Goal: Contribute content

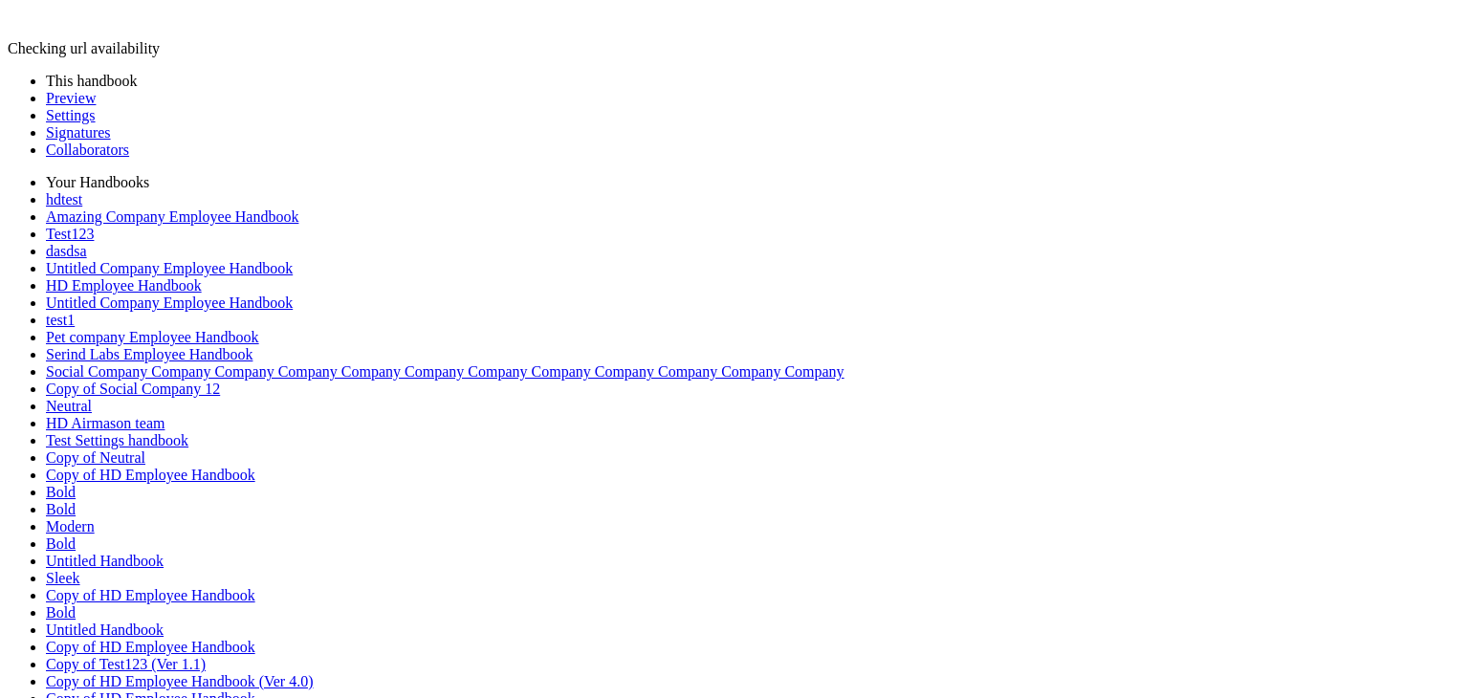
scroll to position [2008, 0]
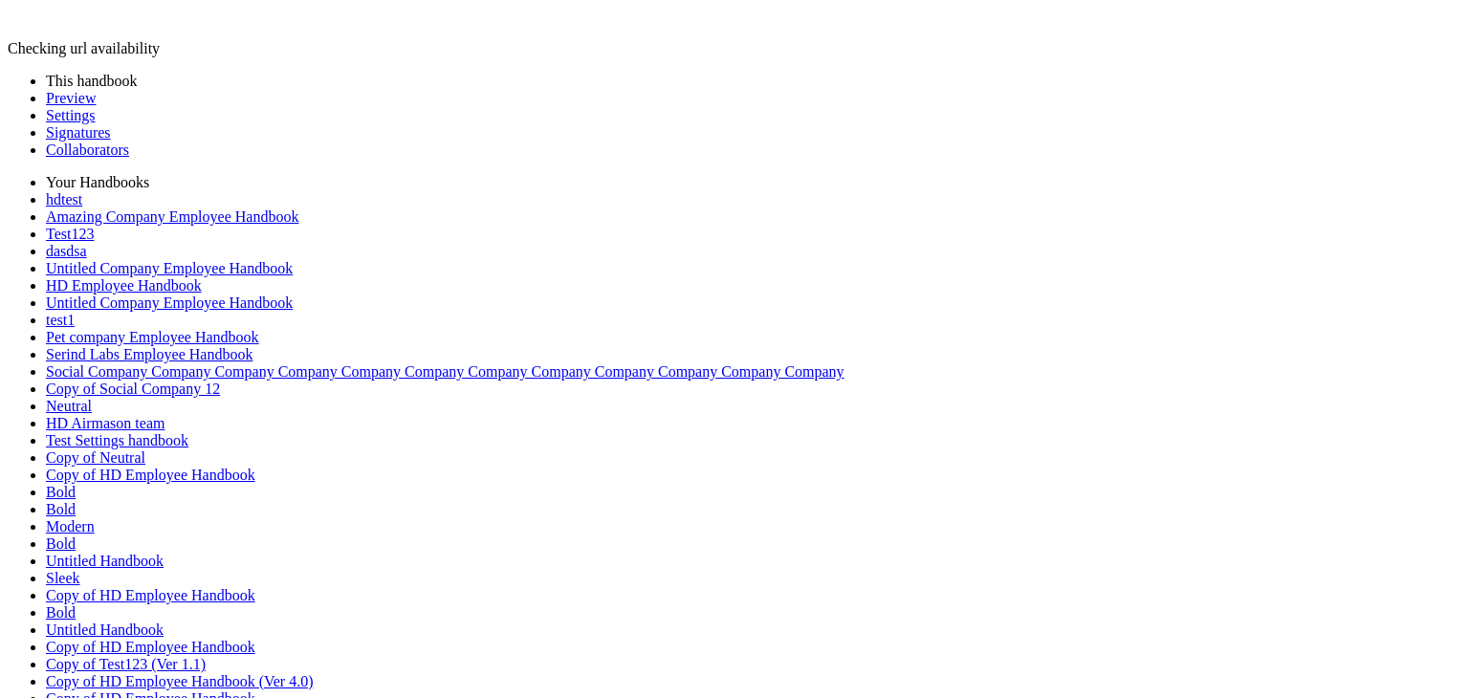
scroll to position [2774, 0]
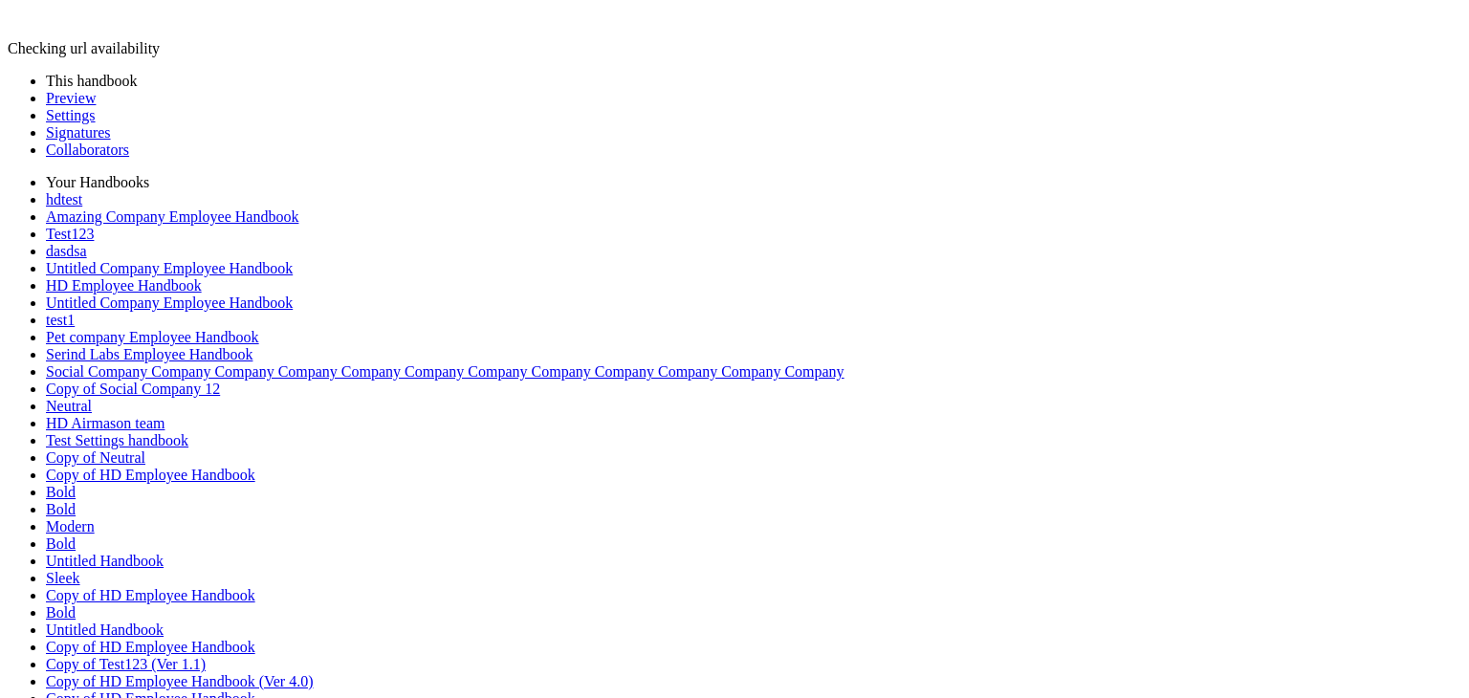
scroll to position [20089, 0]
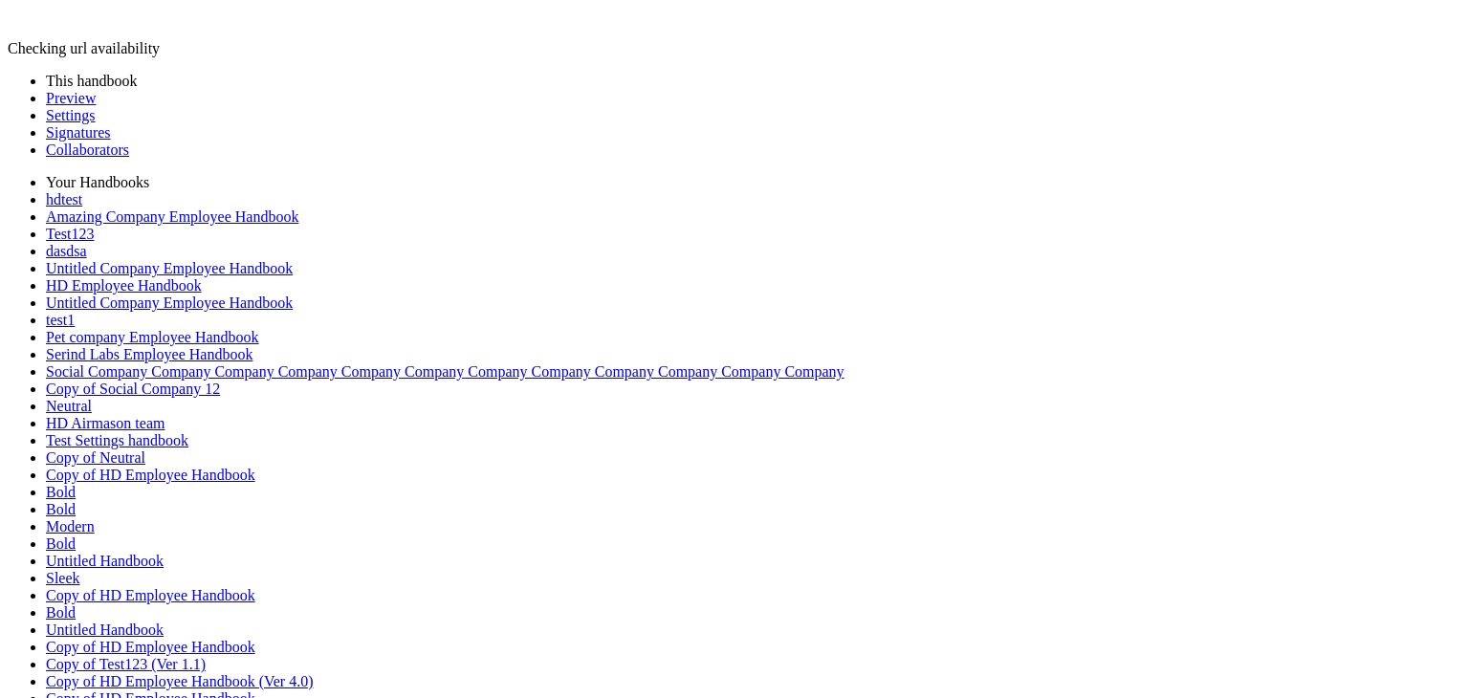
scroll to position [20777, 0]
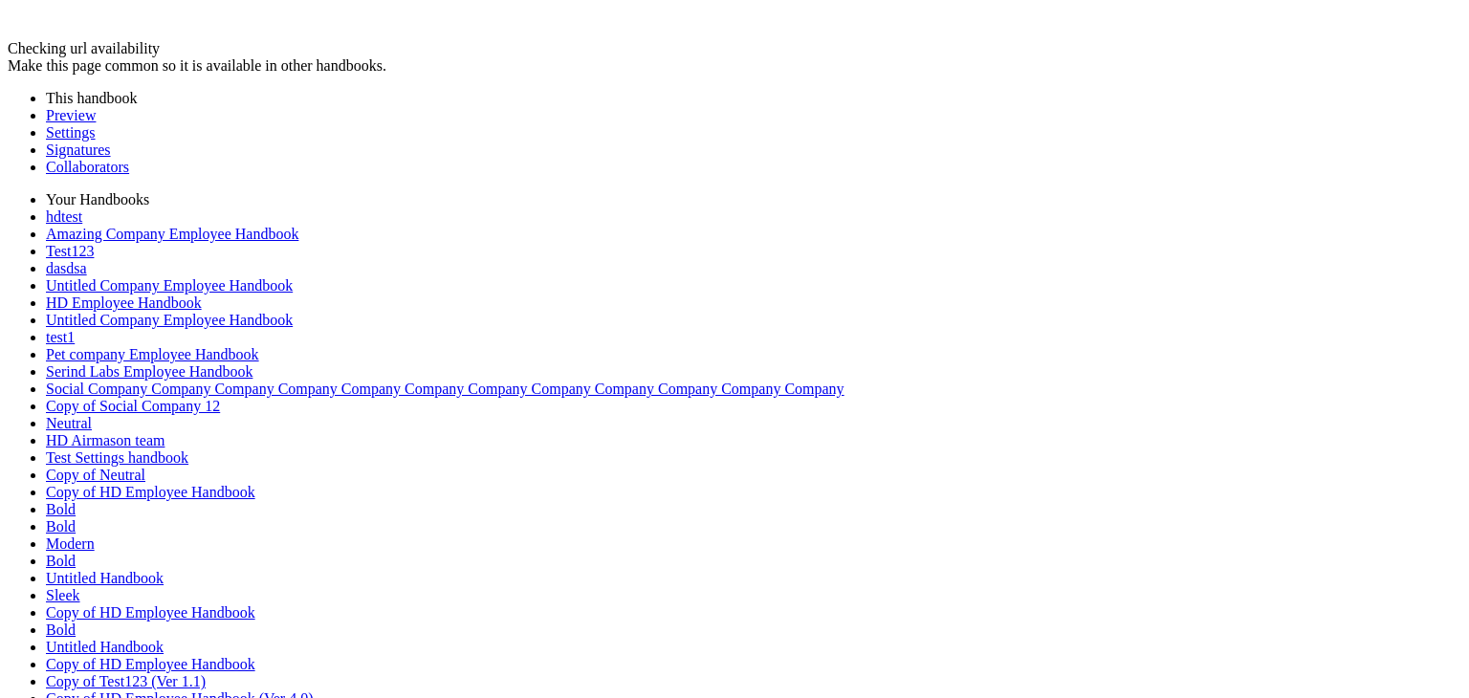
drag, startPoint x: 345, startPoint y: 271, endPoint x: 882, endPoint y: 475, distance: 574.3
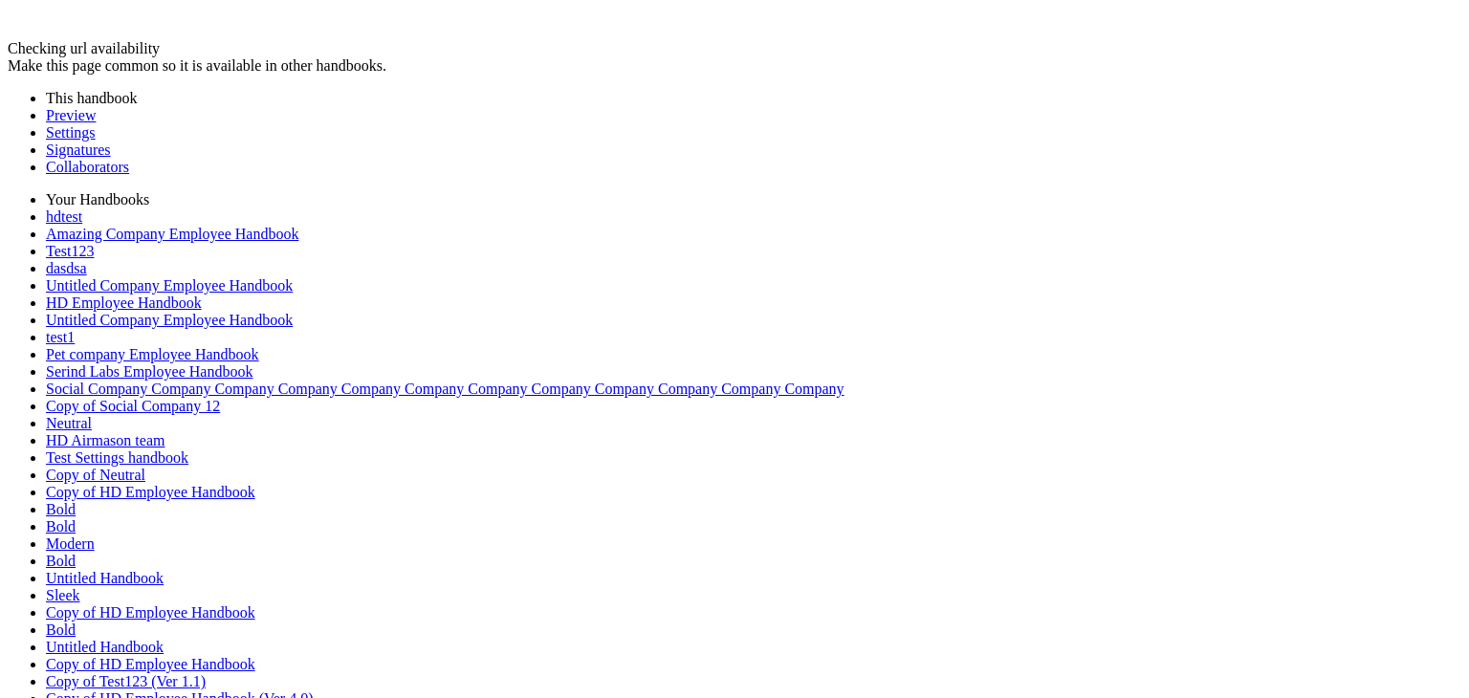
drag, startPoint x: 764, startPoint y: 272, endPoint x: 520, endPoint y: 415, distance: 283.0
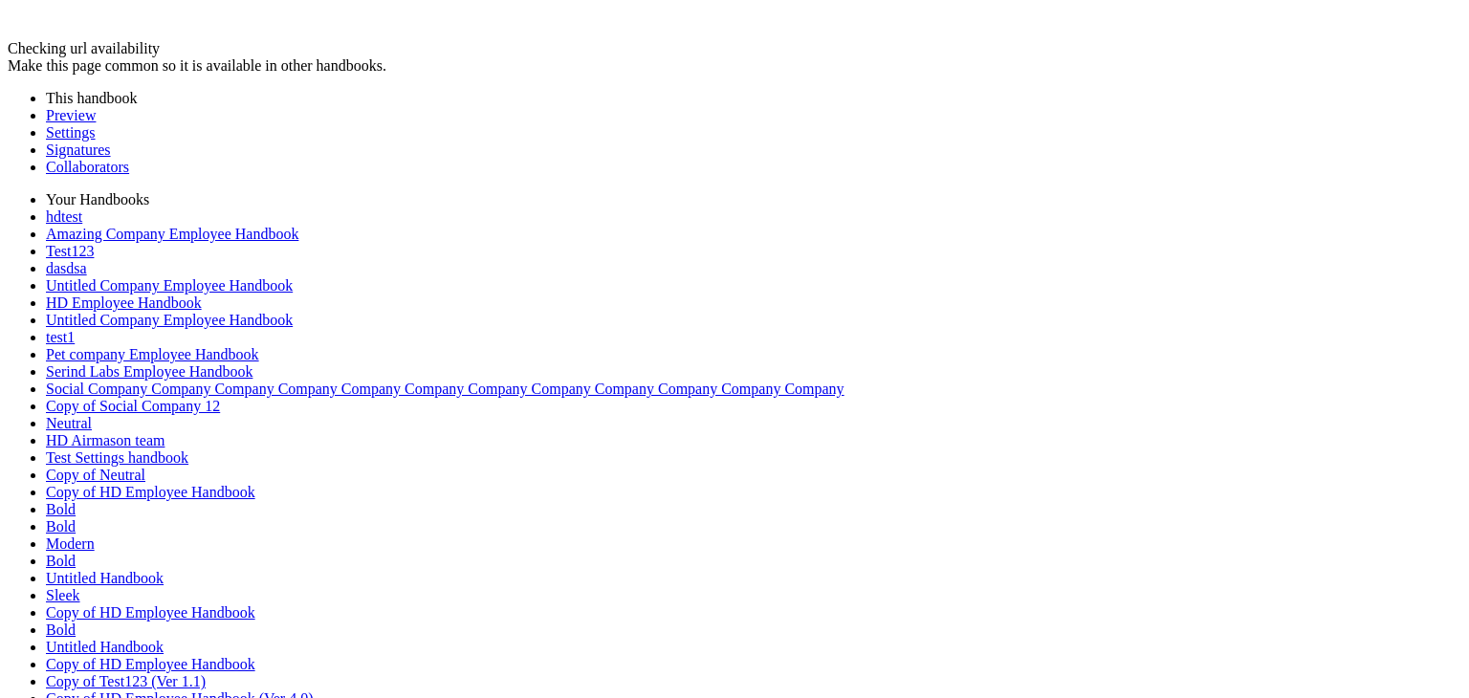
drag, startPoint x: 1219, startPoint y: 274, endPoint x: 1113, endPoint y: 348, distance: 129.2
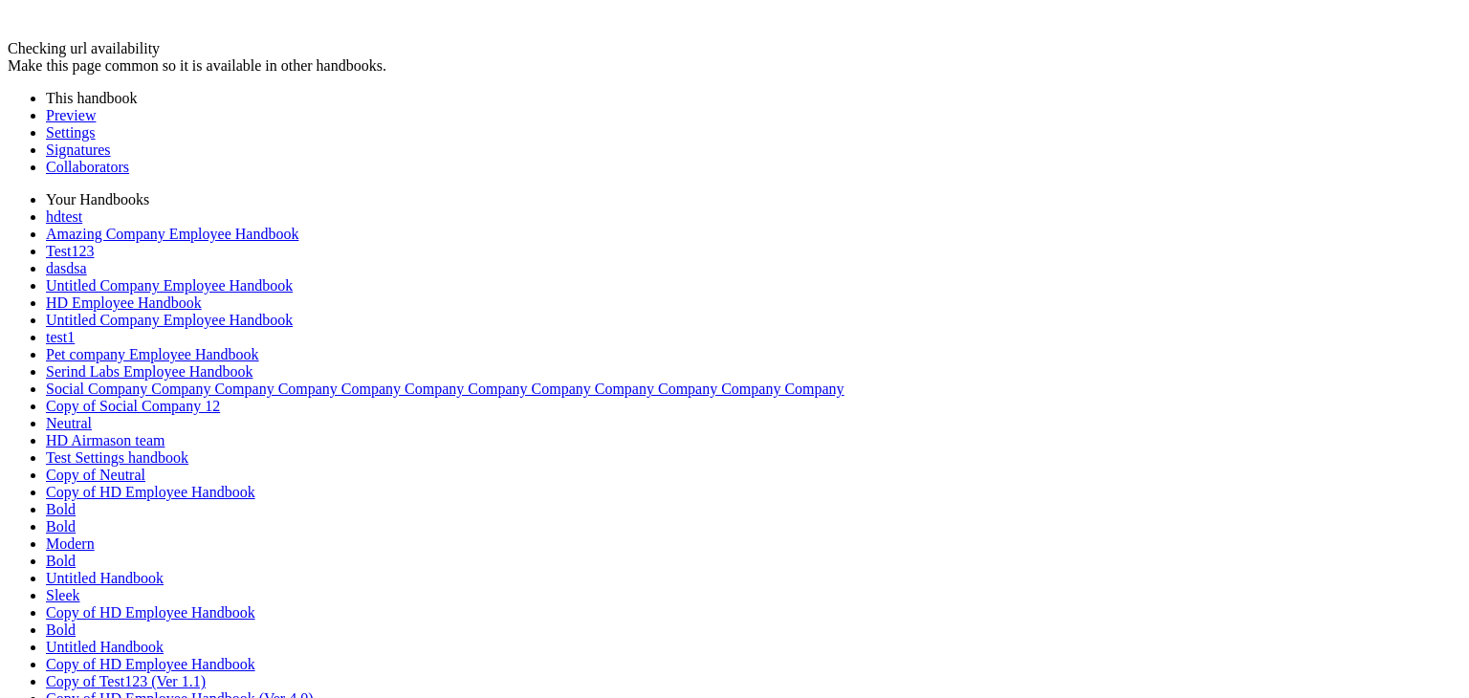
drag, startPoint x: 1297, startPoint y: 242, endPoint x: 1053, endPoint y: 442, distance: 315.3
drag, startPoint x: 1052, startPoint y: 472, endPoint x: 995, endPoint y: 372, distance: 115.7
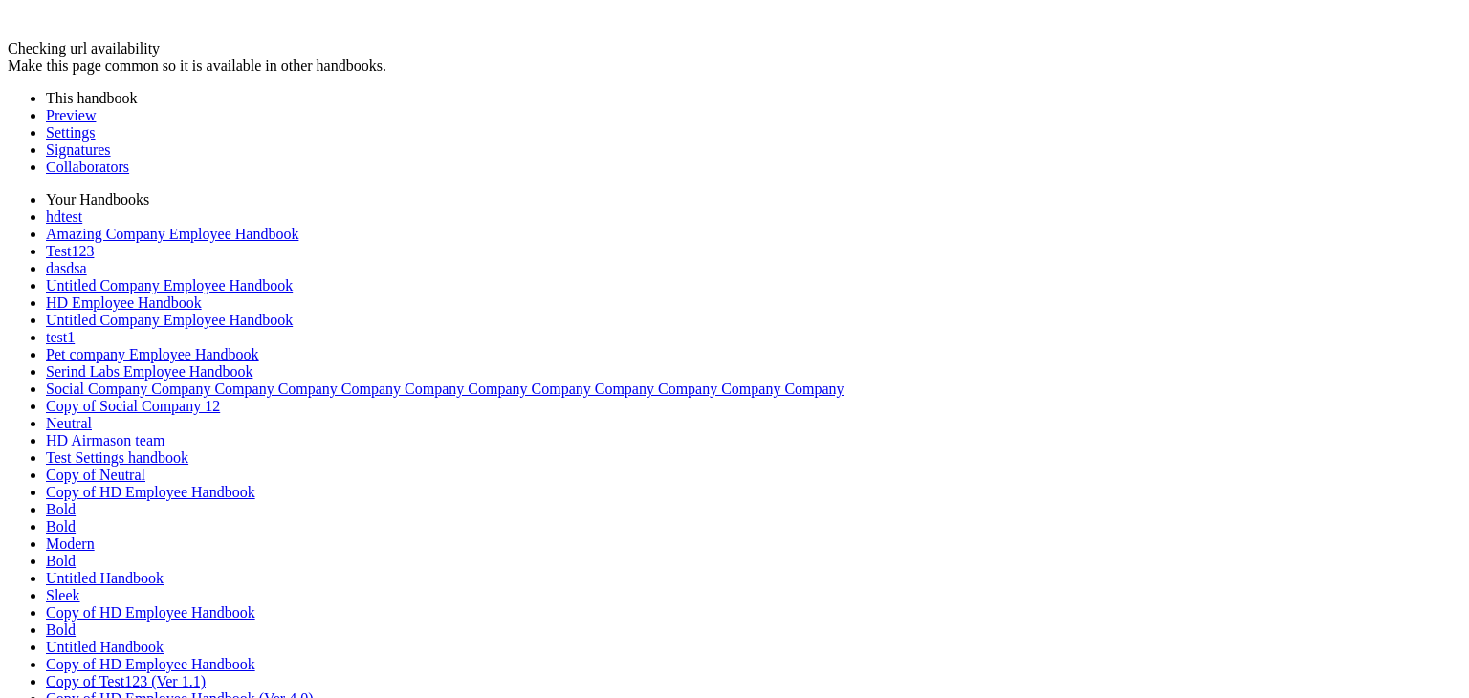
type textarea "**********"
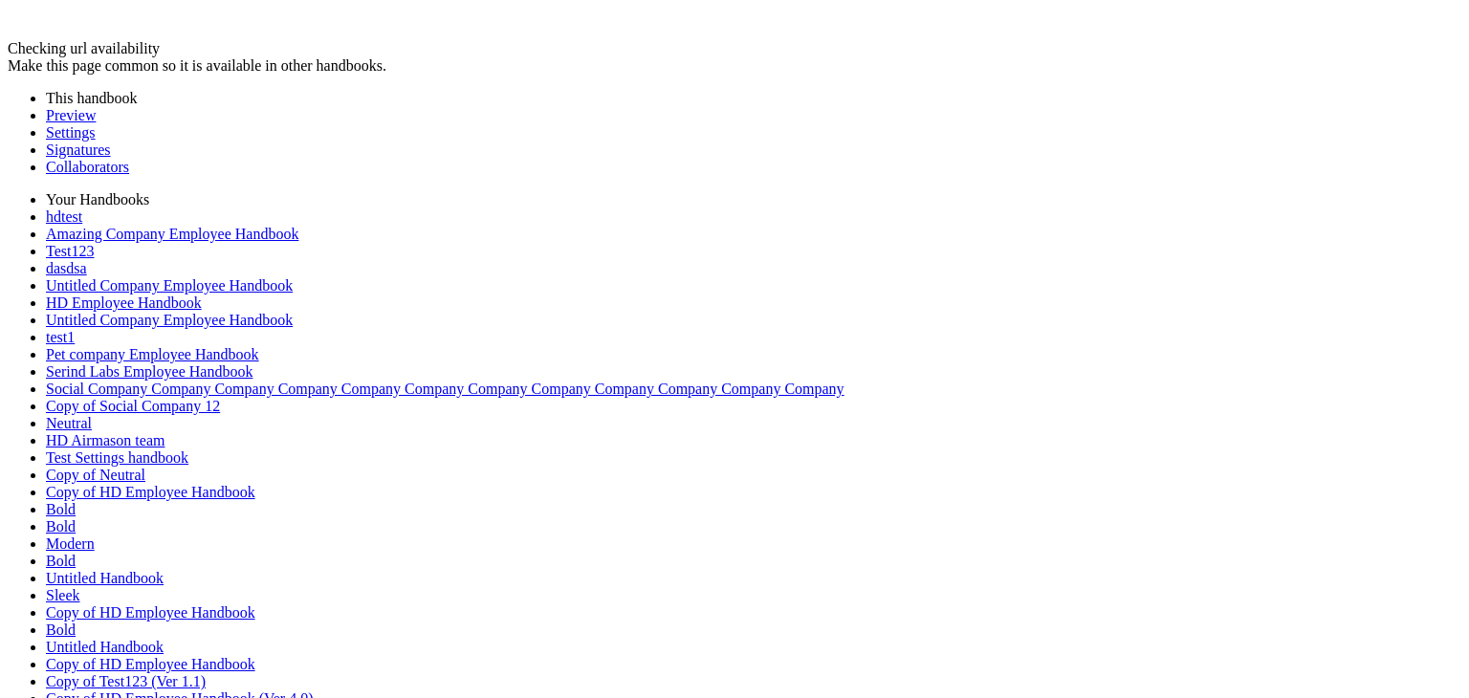
drag, startPoint x: 528, startPoint y: 215, endPoint x: 636, endPoint y: 204, distance: 108.7
drag, startPoint x: 529, startPoint y: 216, endPoint x: 658, endPoint y: 219, distance: 129.1
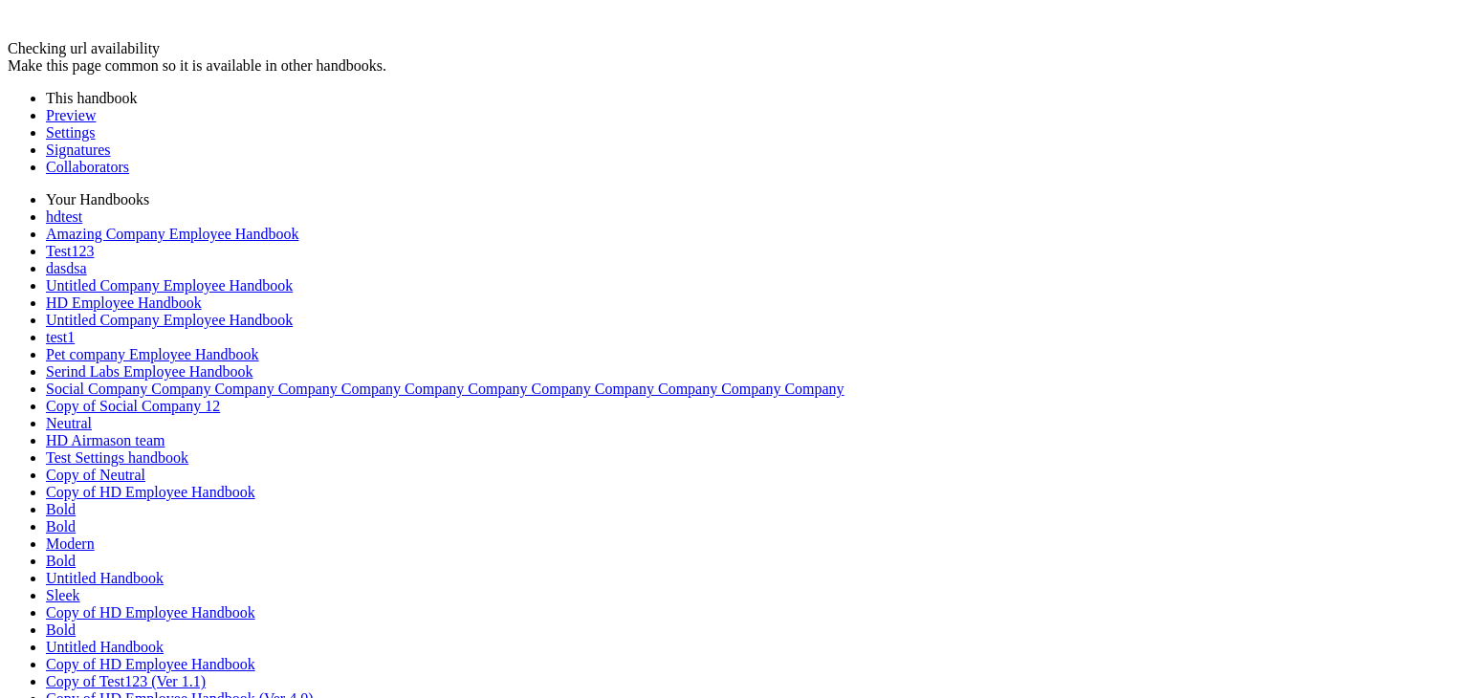
type textarea "**********"
